Goal: Check status: Check status

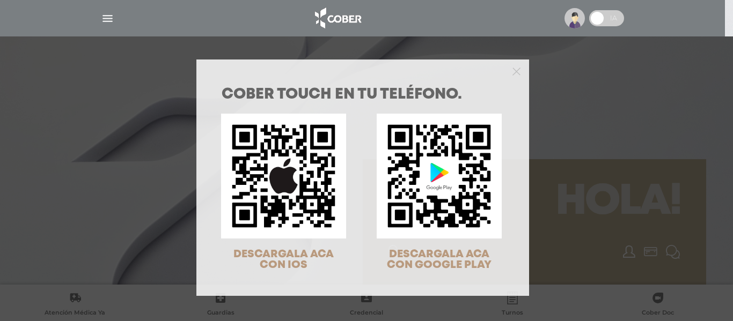
click at [105, 18] on div "COBER TOUCH en tu teléfono. DESCARGALA ACA CON IOS DESCARGALA ACA CON GOOGLE PL…" at bounding box center [366, 160] width 733 height 321
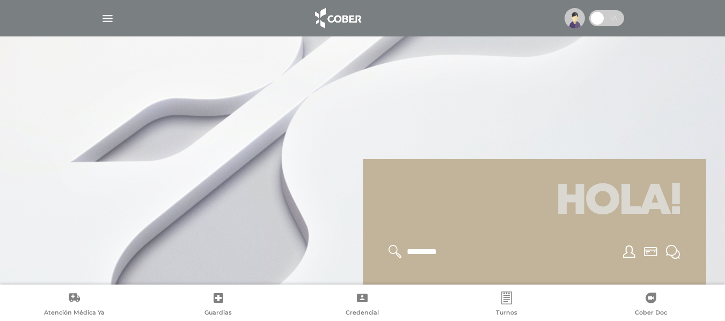
click at [110, 18] on img "button" at bounding box center [107, 18] width 13 height 13
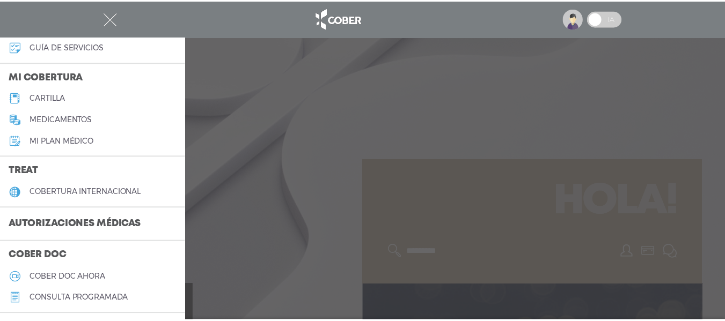
scroll to position [161, 0]
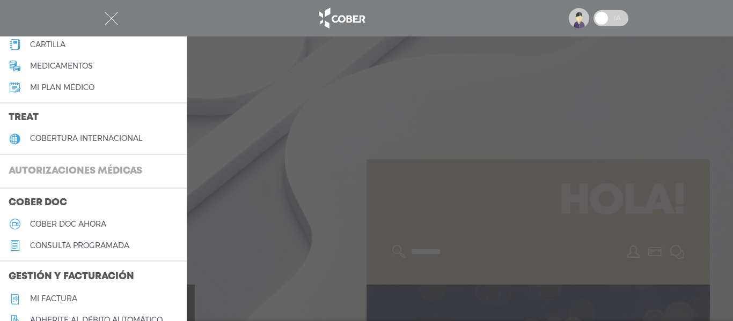
click at [76, 170] on h3 "Autorizaciones médicas" at bounding box center [75, 171] width 151 height 20
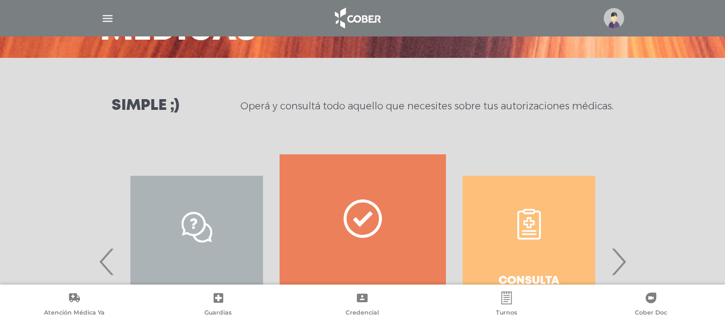
scroll to position [161, 0]
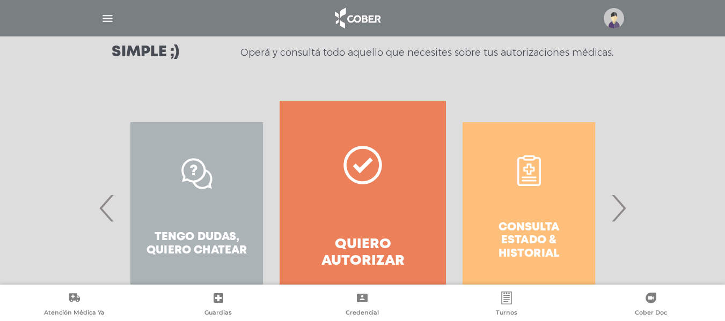
click at [613, 205] on span "›" at bounding box center [618, 208] width 21 height 58
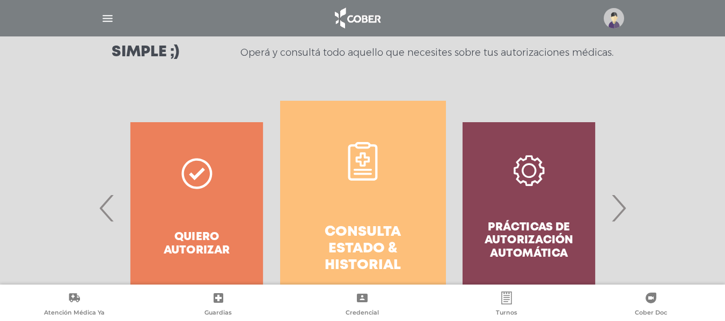
click at [340, 196] on link "Consulta estado & historial" at bounding box center [363, 208] width 166 height 215
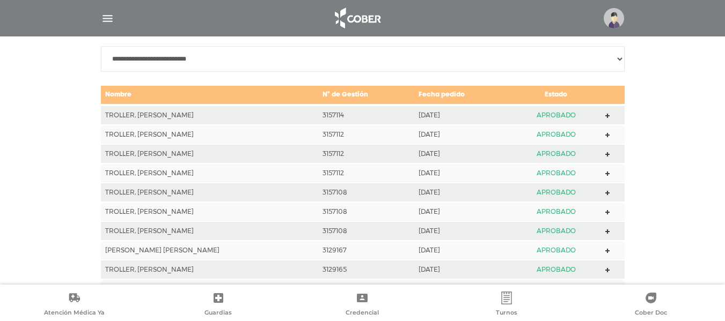
scroll to position [584, 0]
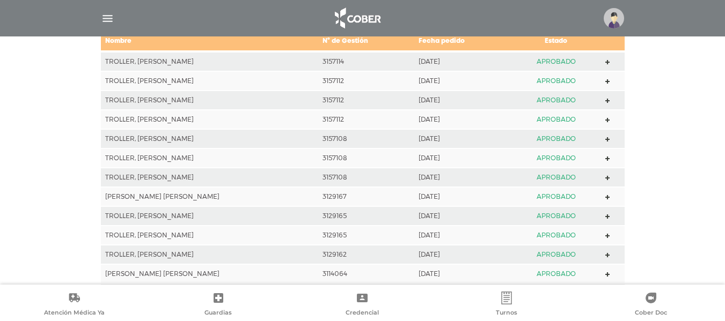
click at [106, 13] on img "button" at bounding box center [107, 18] width 13 height 13
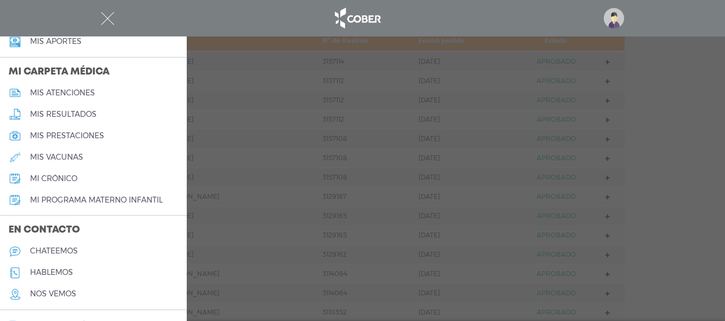
scroll to position [506, 0]
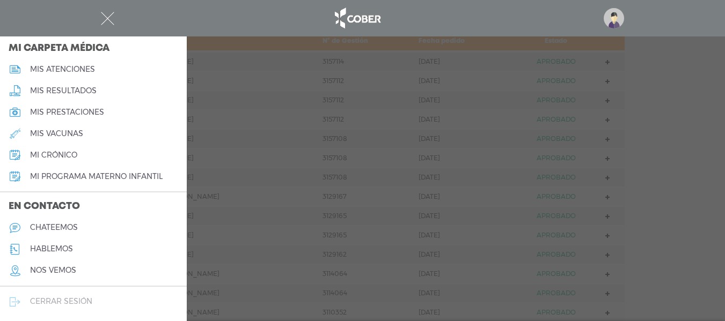
click at [58, 300] on h5 "cerrar sesión" at bounding box center [61, 301] width 62 height 9
